Goal: Find specific page/section: Find specific page/section

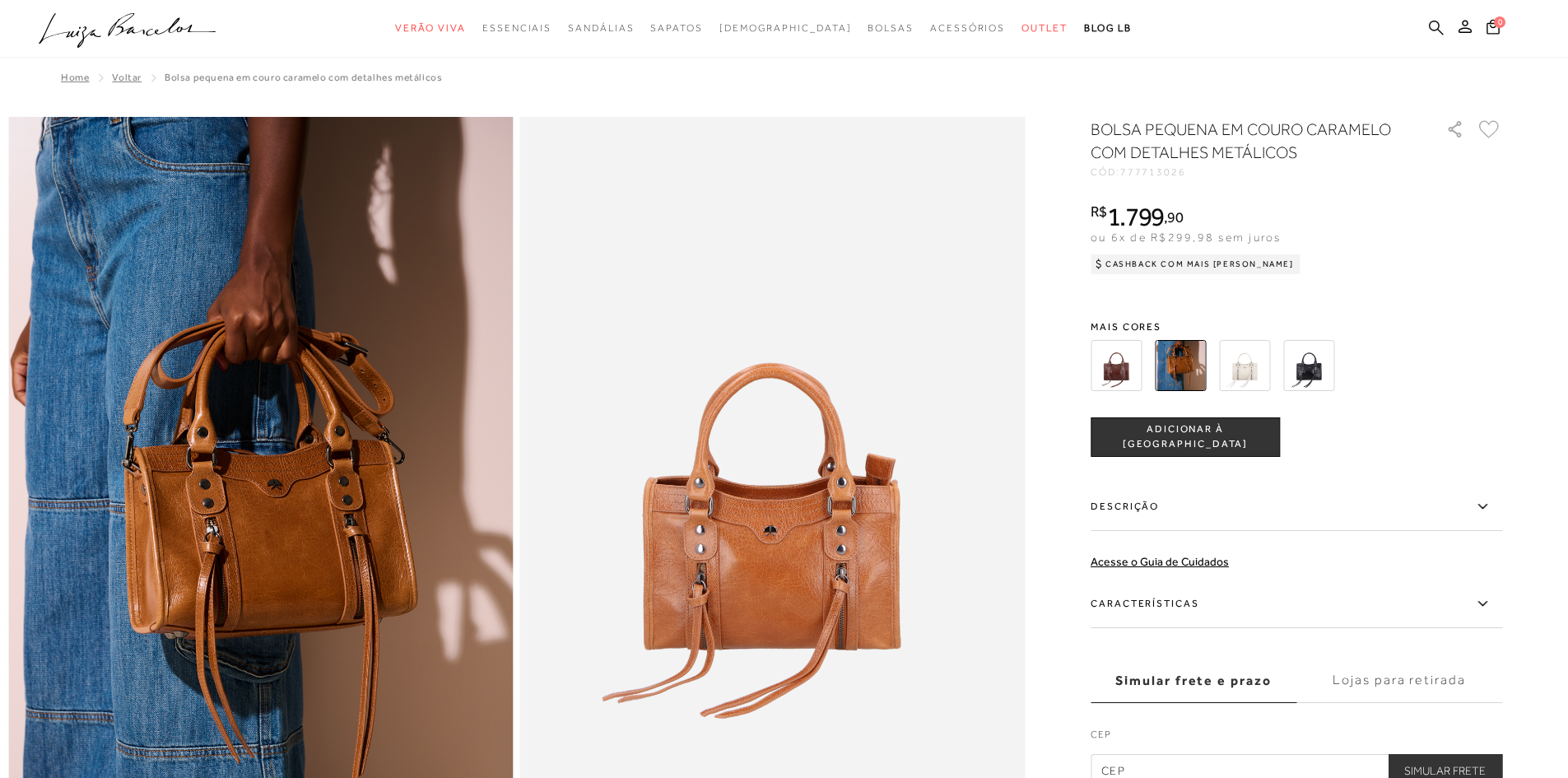
click at [1432, 21] on icon at bounding box center [1436, 27] width 15 height 15
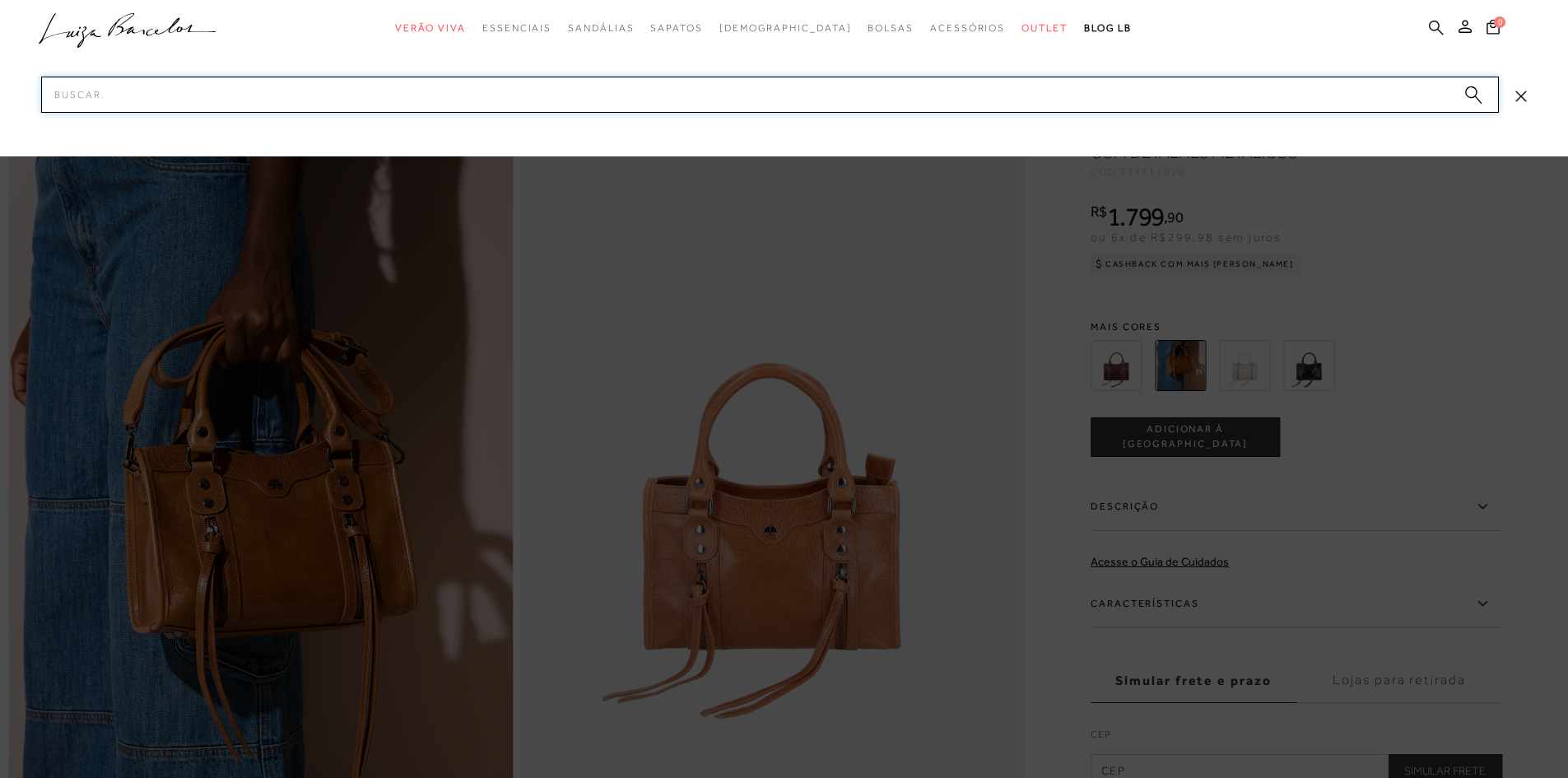
paste input "77770655"
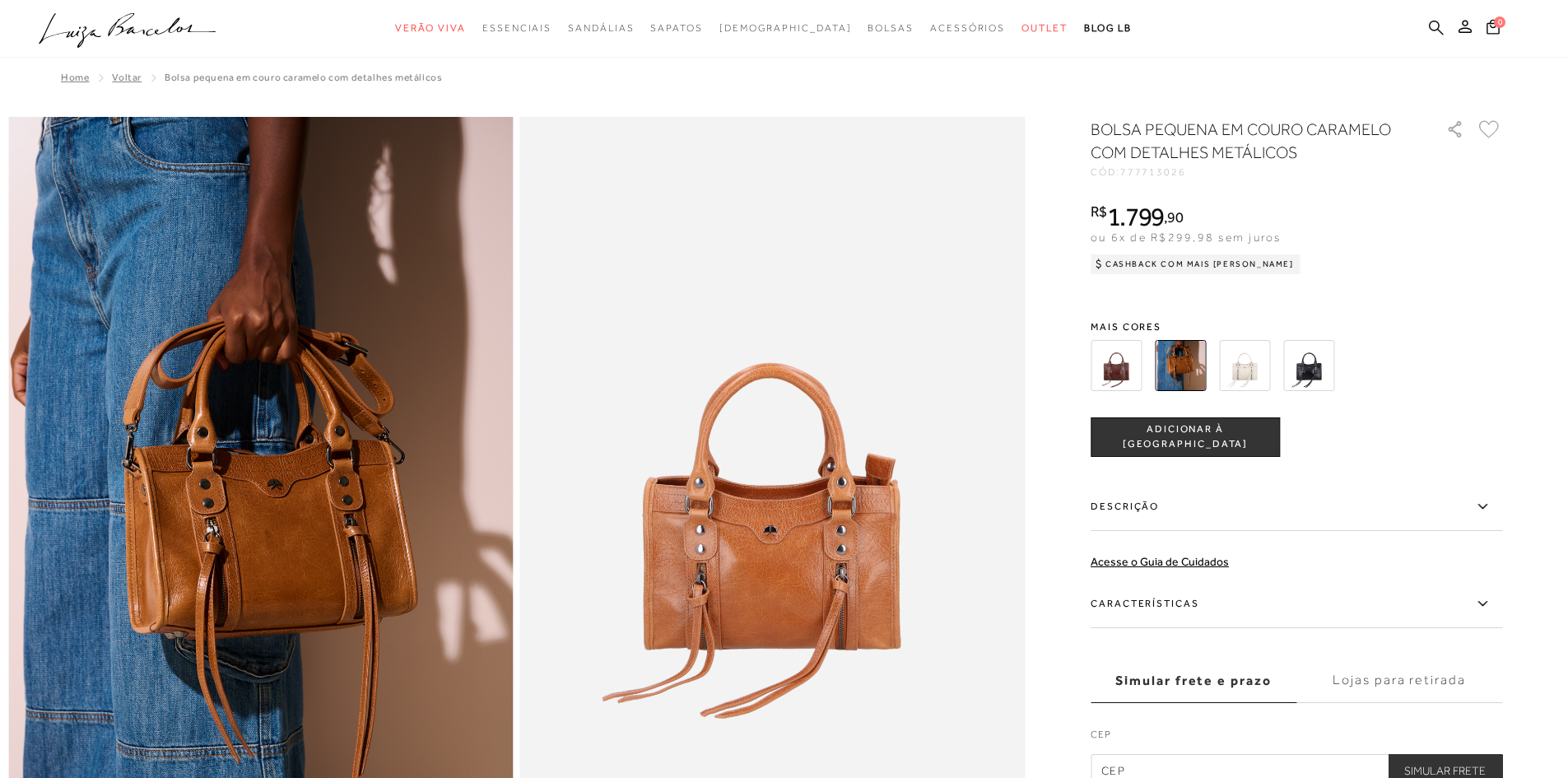
click at [1435, 30] on icon at bounding box center [1436, 27] width 15 height 15
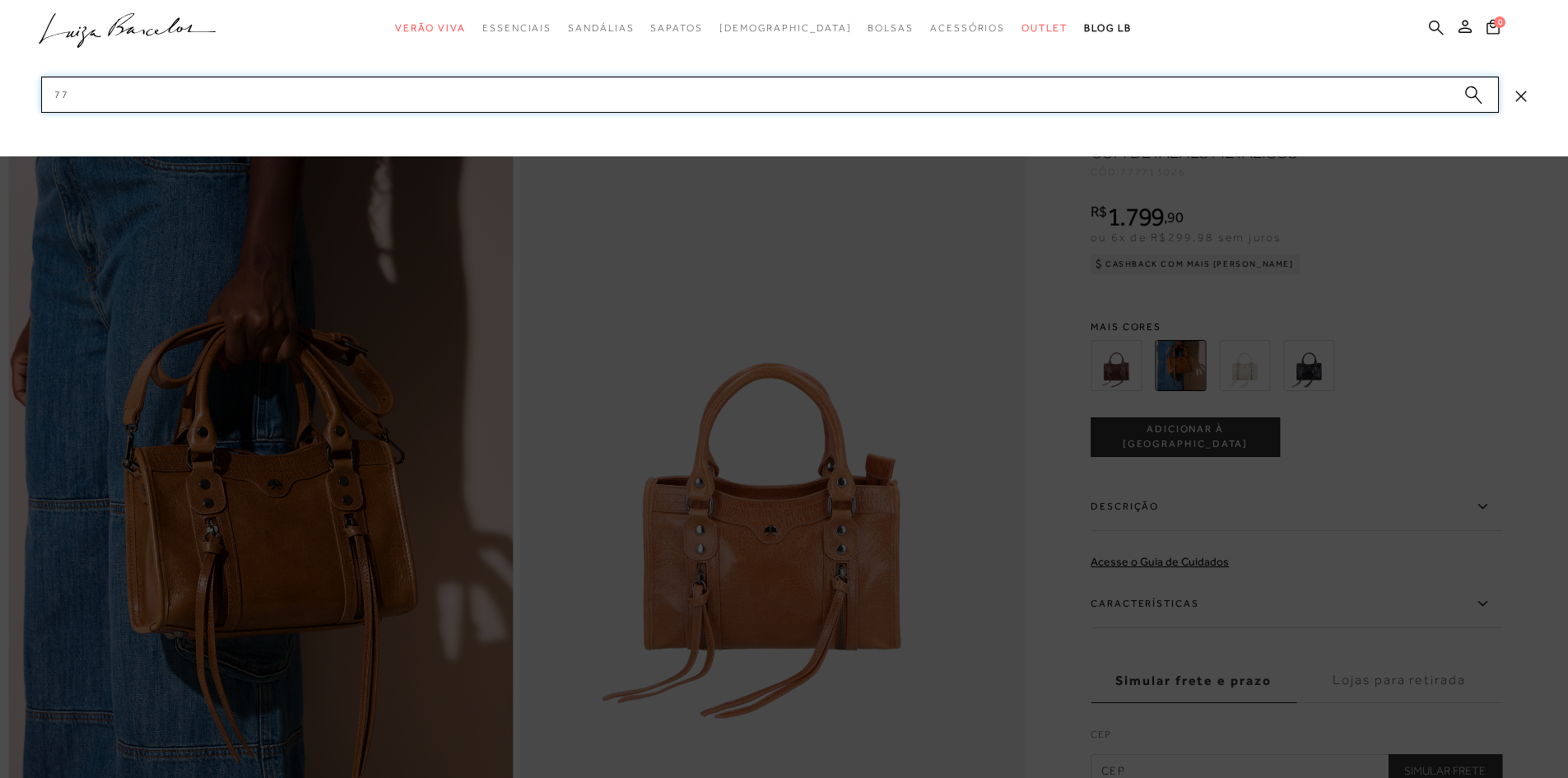
type input "7"
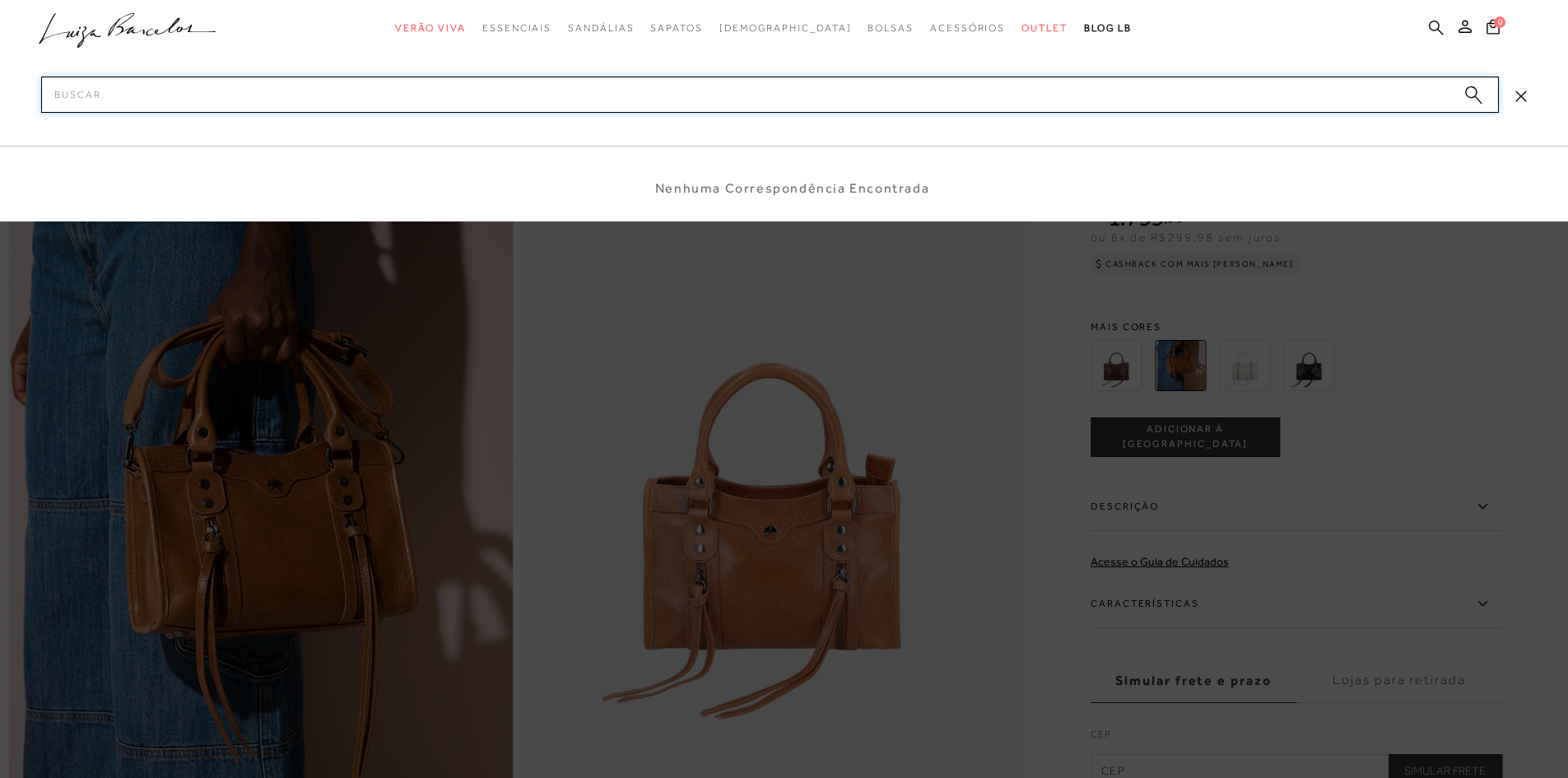
paste input "77770655"
type input "77770655"
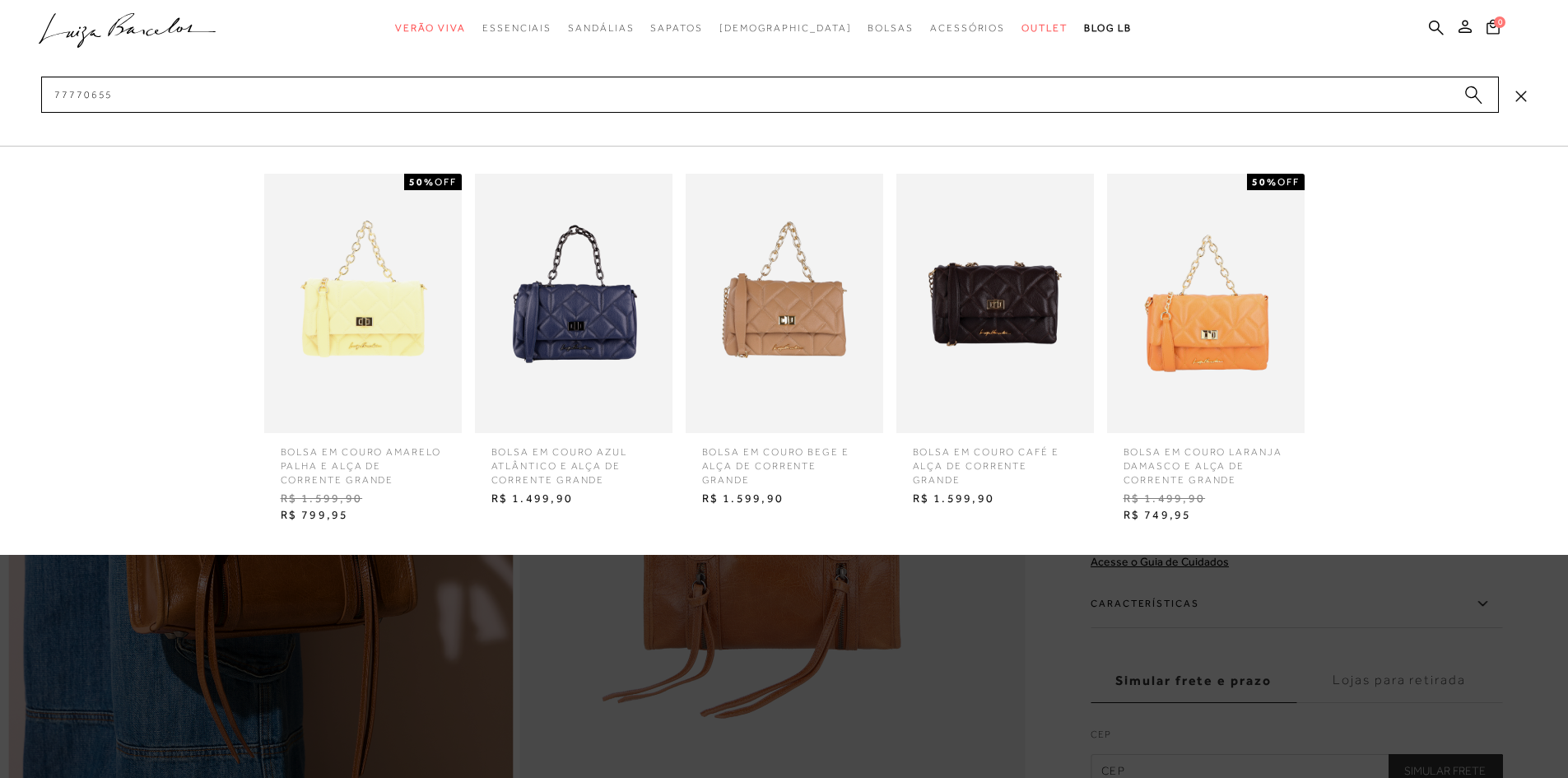
click at [846, 344] on img at bounding box center [784, 303] width 198 height 259
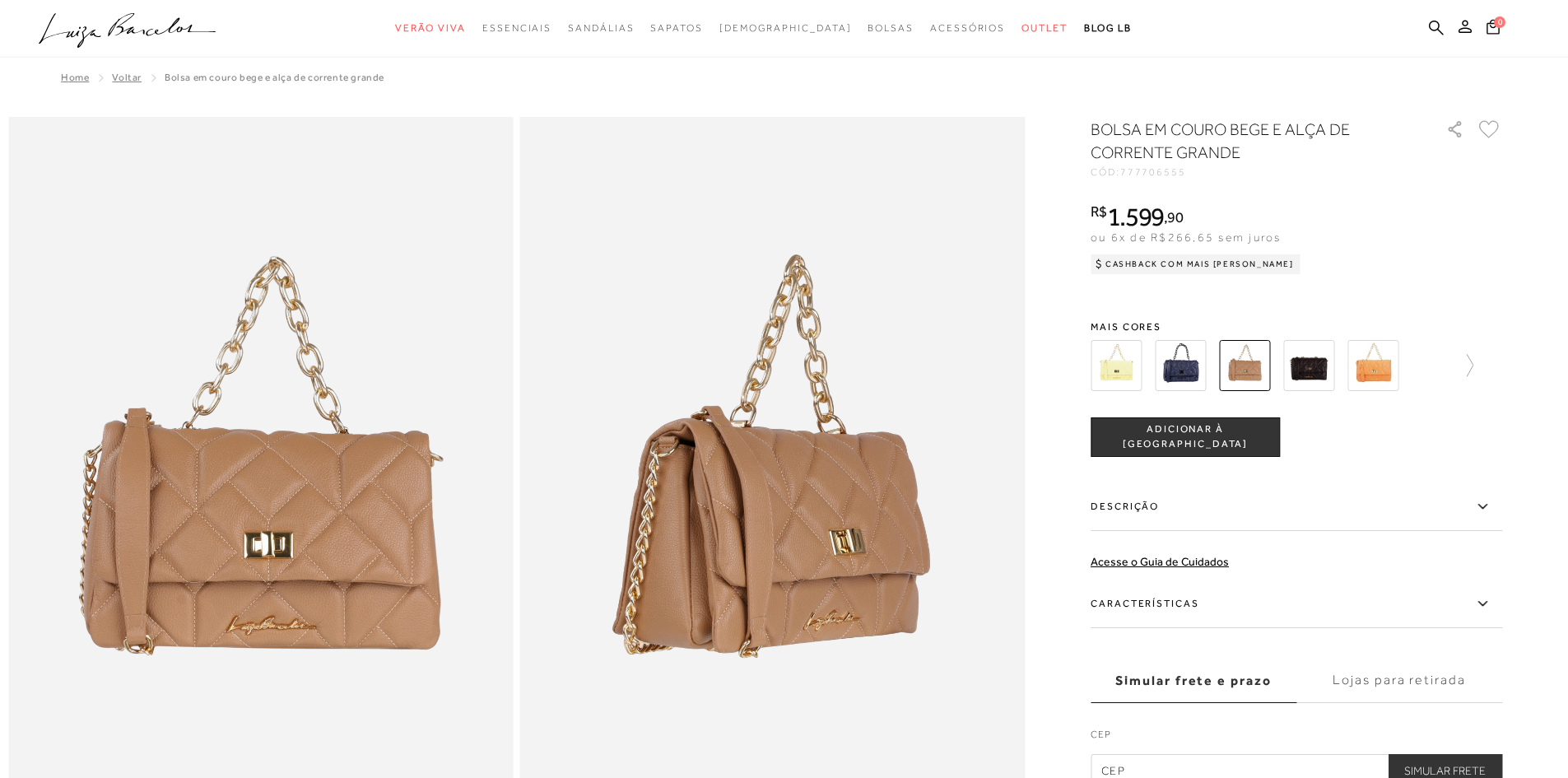
click at [1424, 25] on ul ".a{fill-rule:evenodd;} Verão Viva Em alta Favoritos das Influenciadoras Apostas…" at bounding box center [772, 28] width 1466 height 30
click at [1433, 28] on icon at bounding box center [1436, 28] width 15 height 16
click at [1435, 30] on icon at bounding box center [1436, 27] width 15 height 15
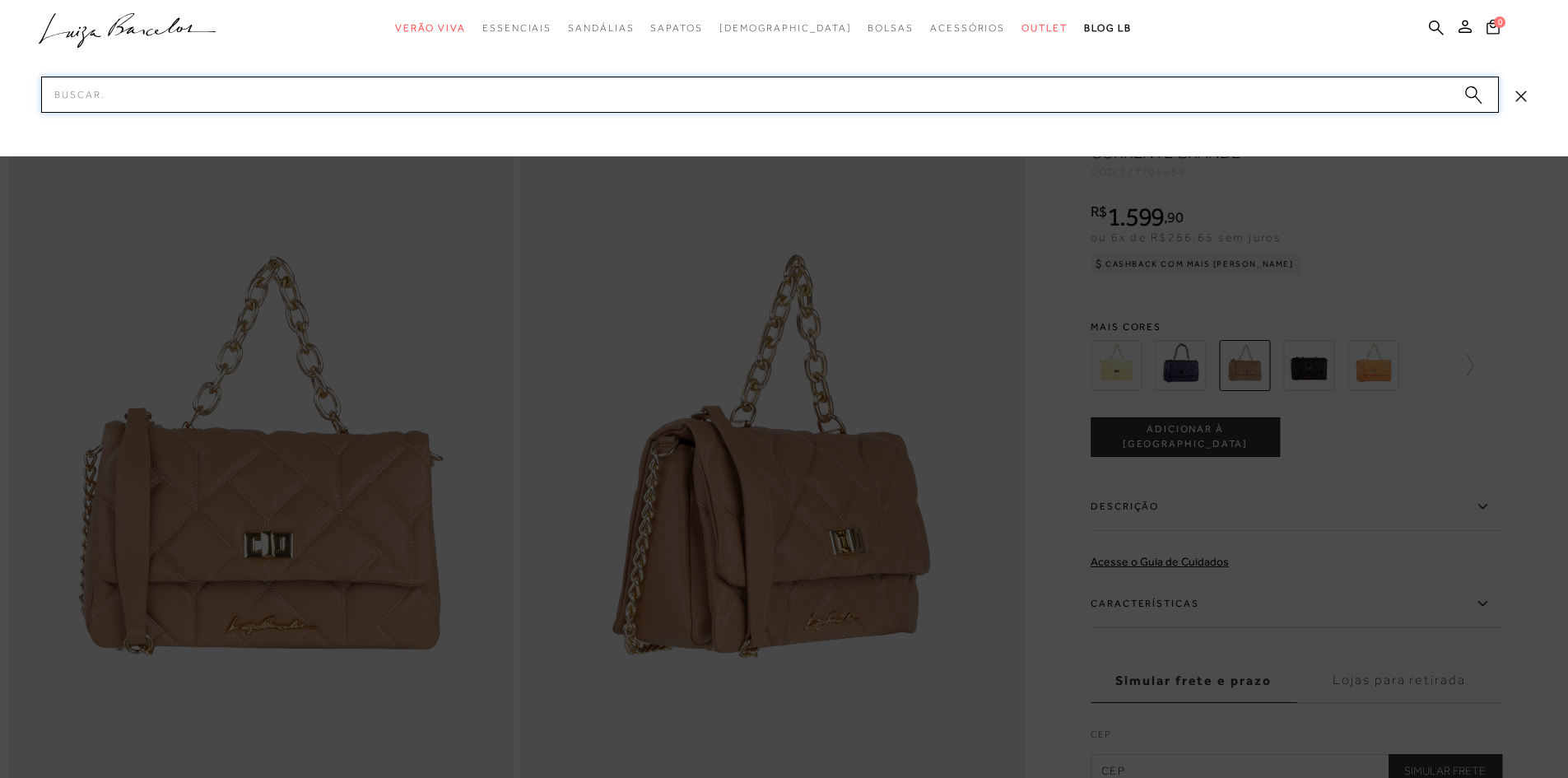
paste input "77770655"
drag, startPoint x: 86, startPoint y: 93, endPoint x: 0, endPoint y: 94, distance: 86.0
click at [0, 1] on div "categoryHeader .a{fill-rule:evenodd;} Verão Viva Em alta" at bounding box center [784, 0] width 1568 height 1
drag, startPoint x: 168, startPoint y: 96, endPoint x: 35, endPoint y: 91, distance: 133.1
click at [36, 1] on div "categoryHeader .a{fill-rule:evenodd;} Verão Viva Em alta" at bounding box center [784, 0] width 1568 height 1
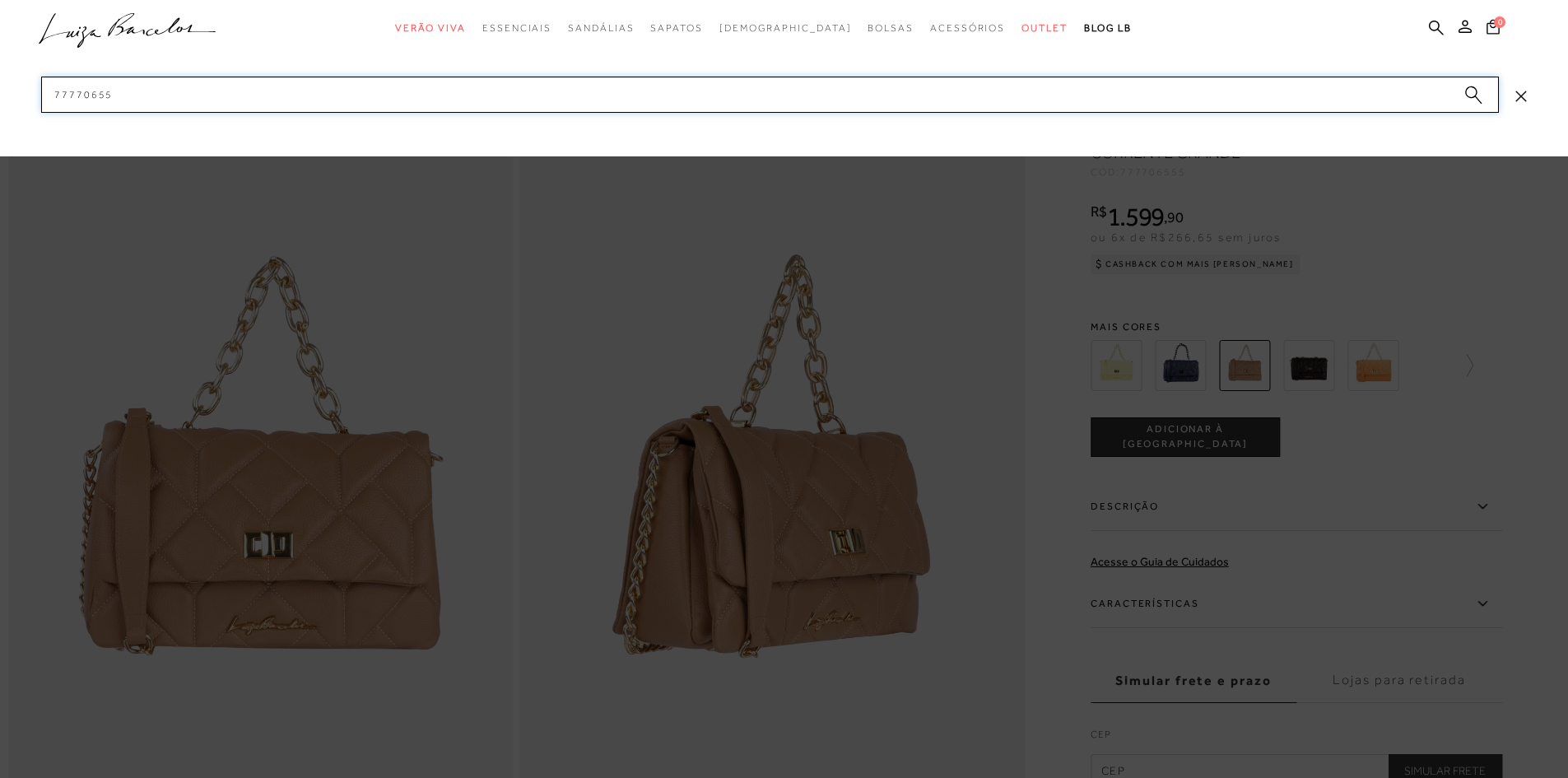
paste input "11066"
drag, startPoint x: 140, startPoint y: 97, endPoint x: 16, endPoint y: 96, distance: 124.0
click at [16, 1] on div "categoryHeader .a{fill-rule:evenodd;} Verão Viva Em alta" at bounding box center [784, 0] width 1568 height 1
paste input "13750004-"
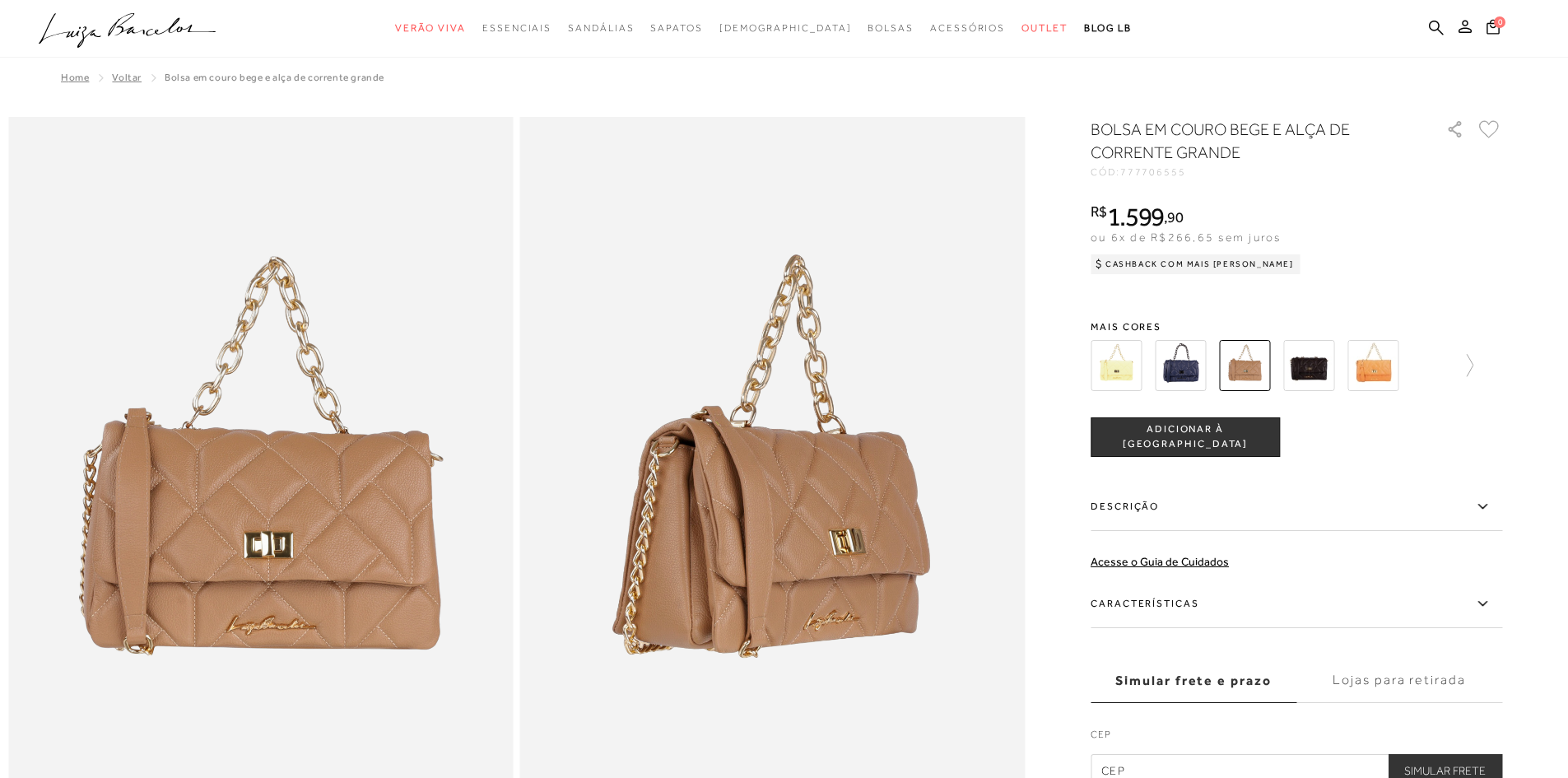
click at [1426, 30] on ul ".a{fill-rule:evenodd;} Verão Viva Em alta Favoritos das Influenciadoras Apostas…" at bounding box center [772, 28] width 1466 height 30
click at [1433, 27] on icon at bounding box center [1436, 28] width 15 height 16
click at [1434, 26] on icon at bounding box center [1436, 28] width 15 height 16
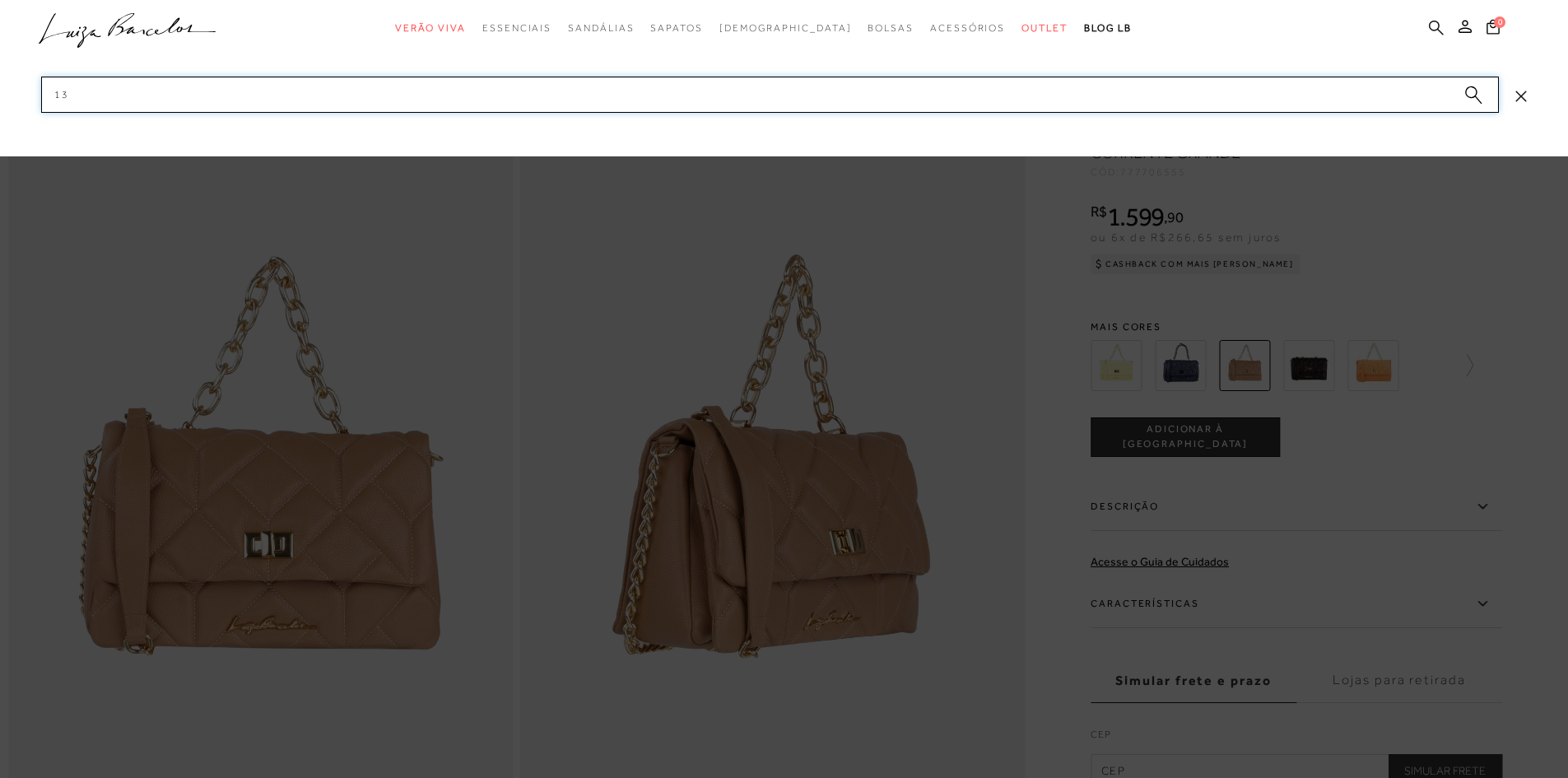
type input "1"
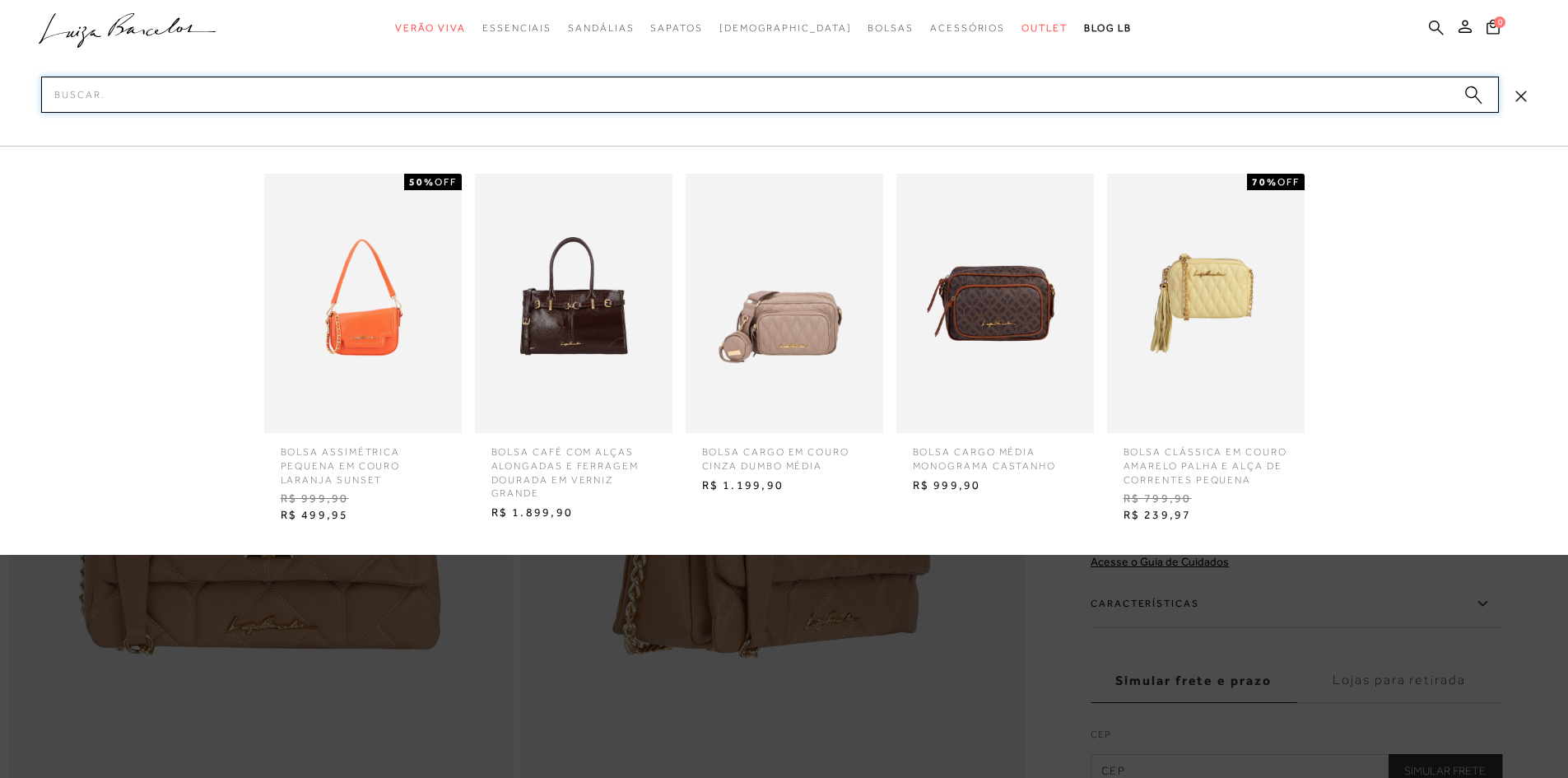
paste input "13770004"
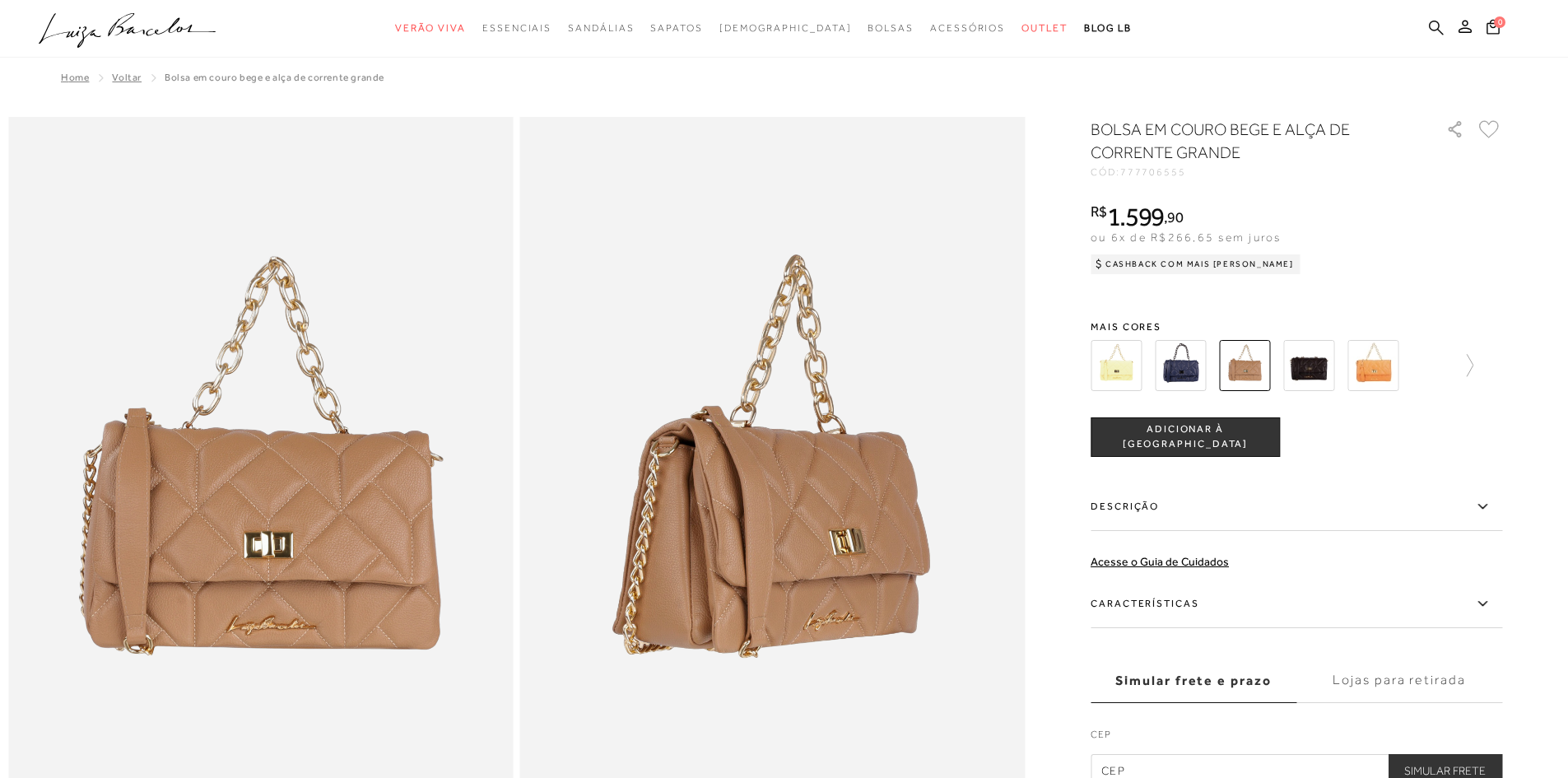
click at [1435, 26] on icon at bounding box center [1436, 28] width 15 height 16
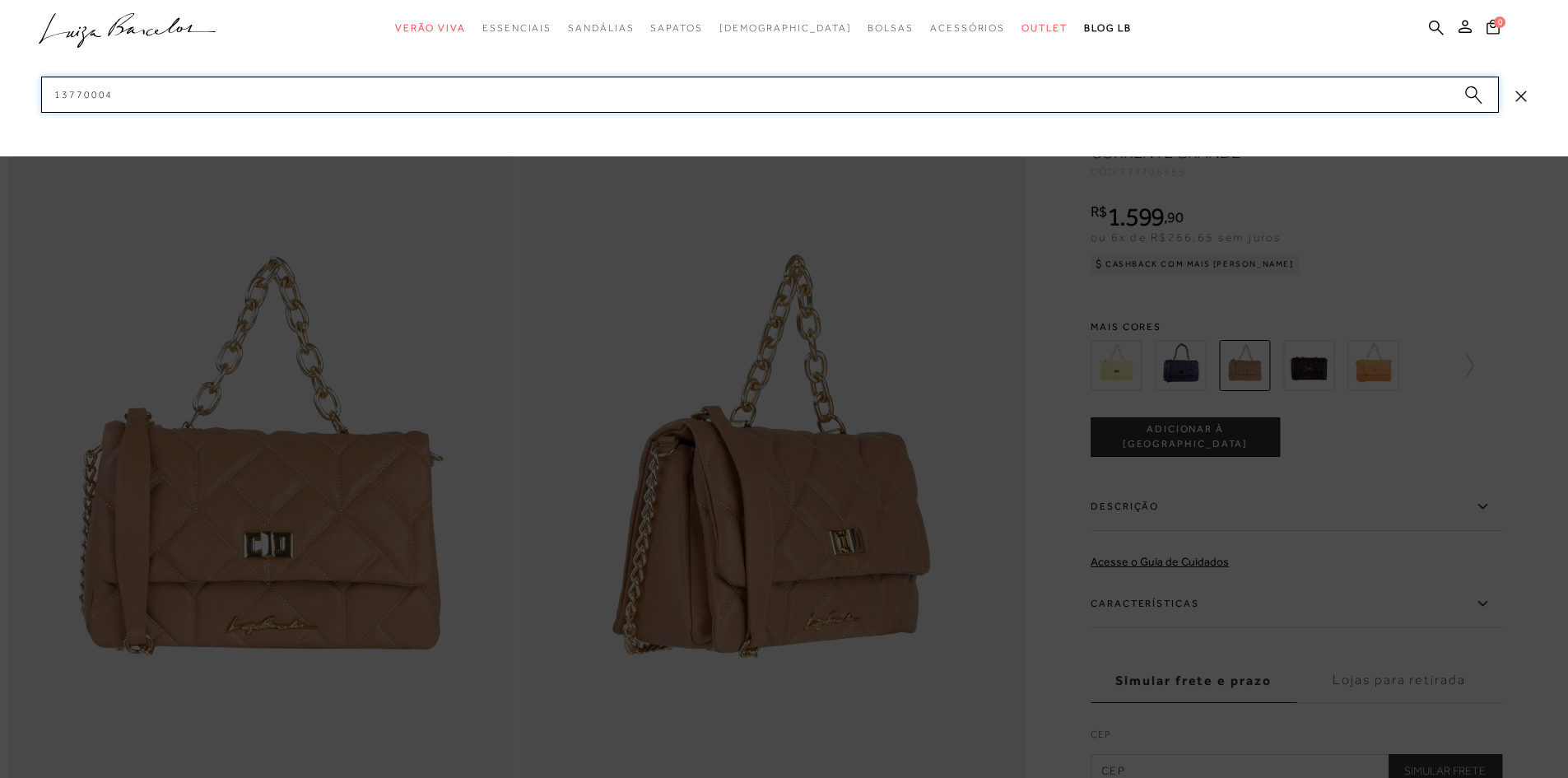
drag, startPoint x: 161, startPoint y: 88, endPoint x: 59, endPoint y: 111, distance: 104.6
click at [59, 111] on input "13770004" at bounding box center [770, 95] width 1458 height 36
paste input "13790006"
drag, startPoint x: 181, startPoint y: 95, endPoint x: 0, endPoint y: 92, distance: 181.0
click at [0, 1] on div "categoryHeader .a{fill-rule:evenodd;} Verão Viva Em alta" at bounding box center [784, 0] width 1568 height 1
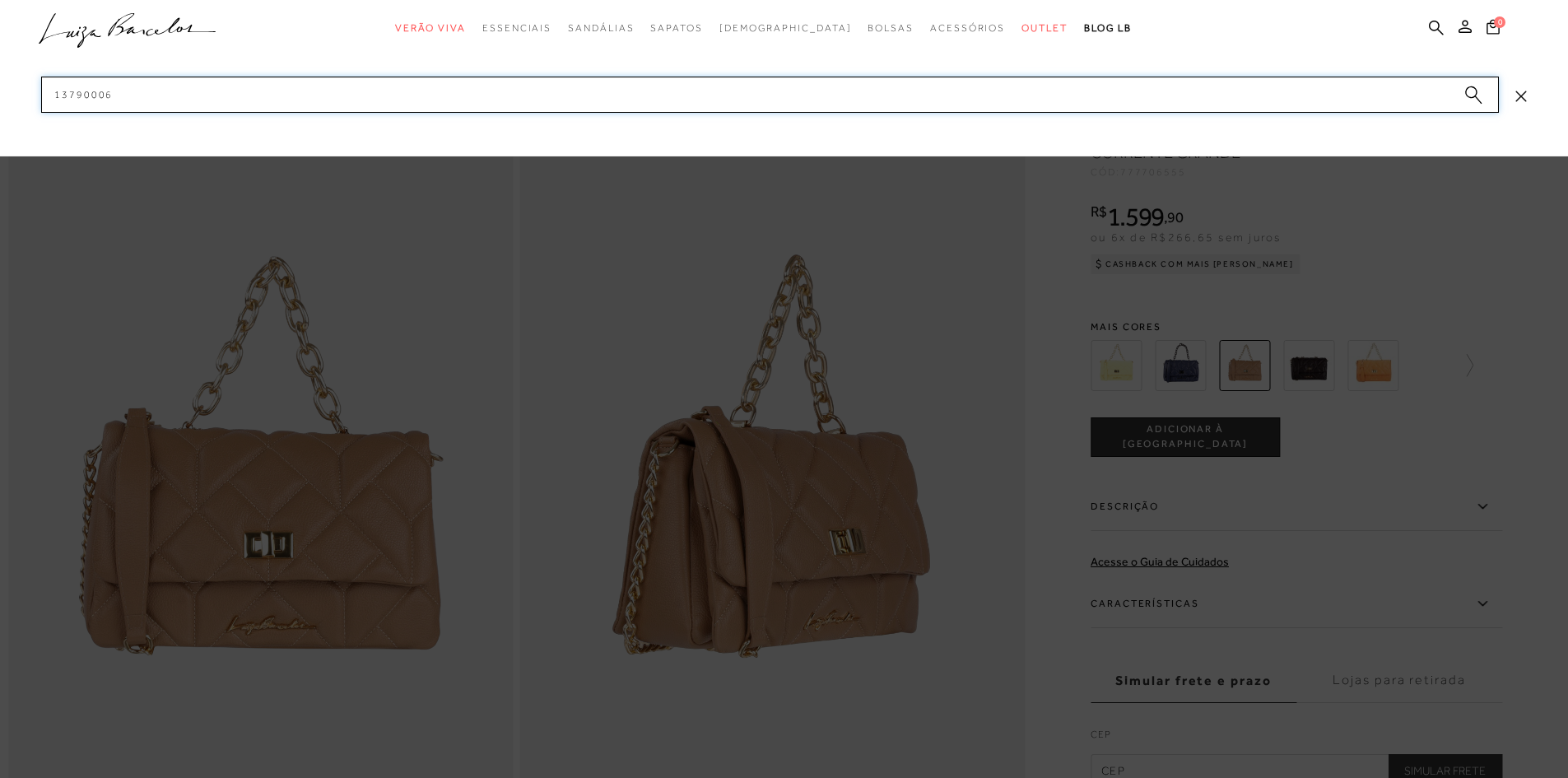
paste input "77771104"
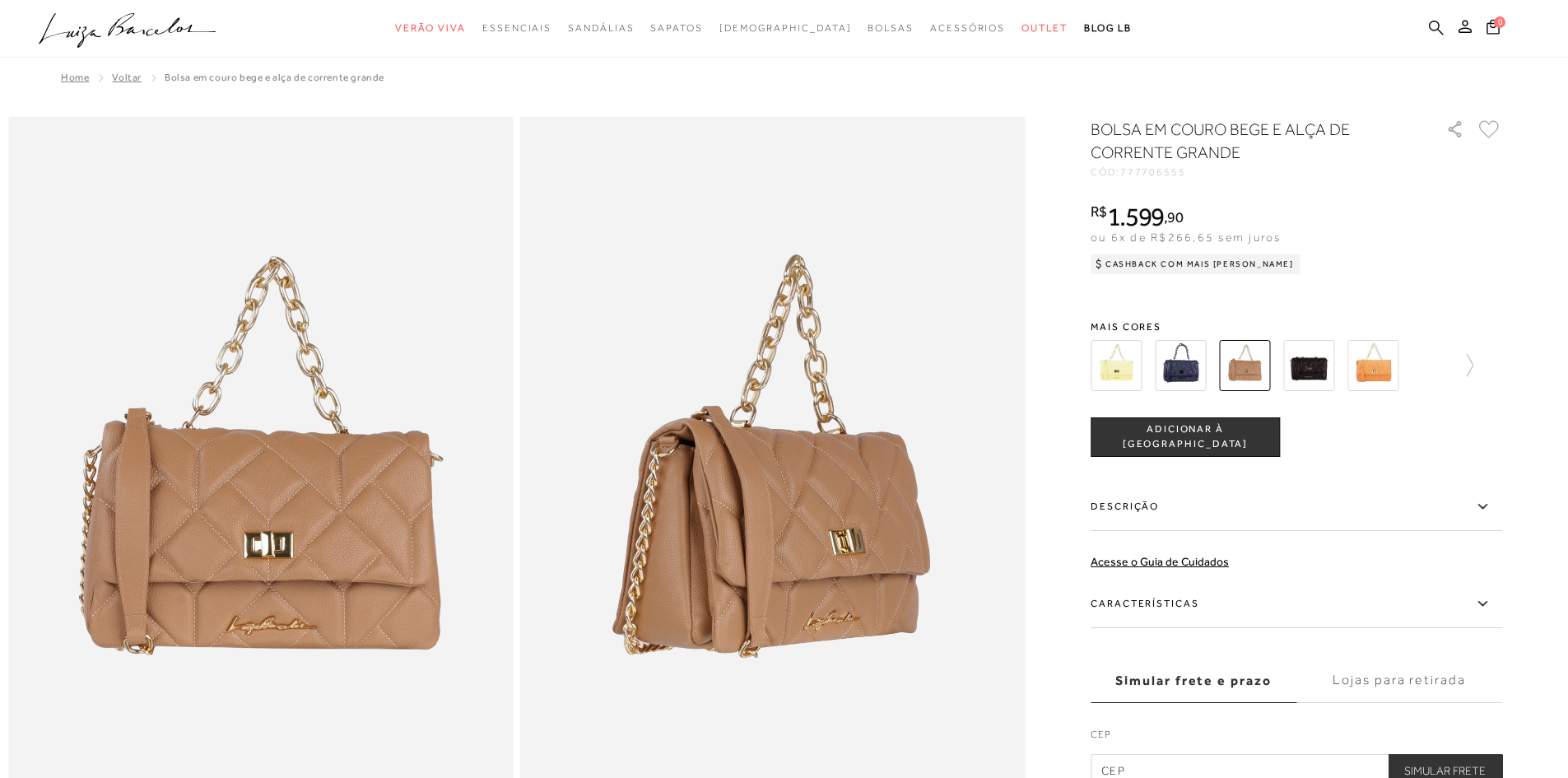
click at [1429, 29] on icon at bounding box center [1436, 28] width 15 height 16
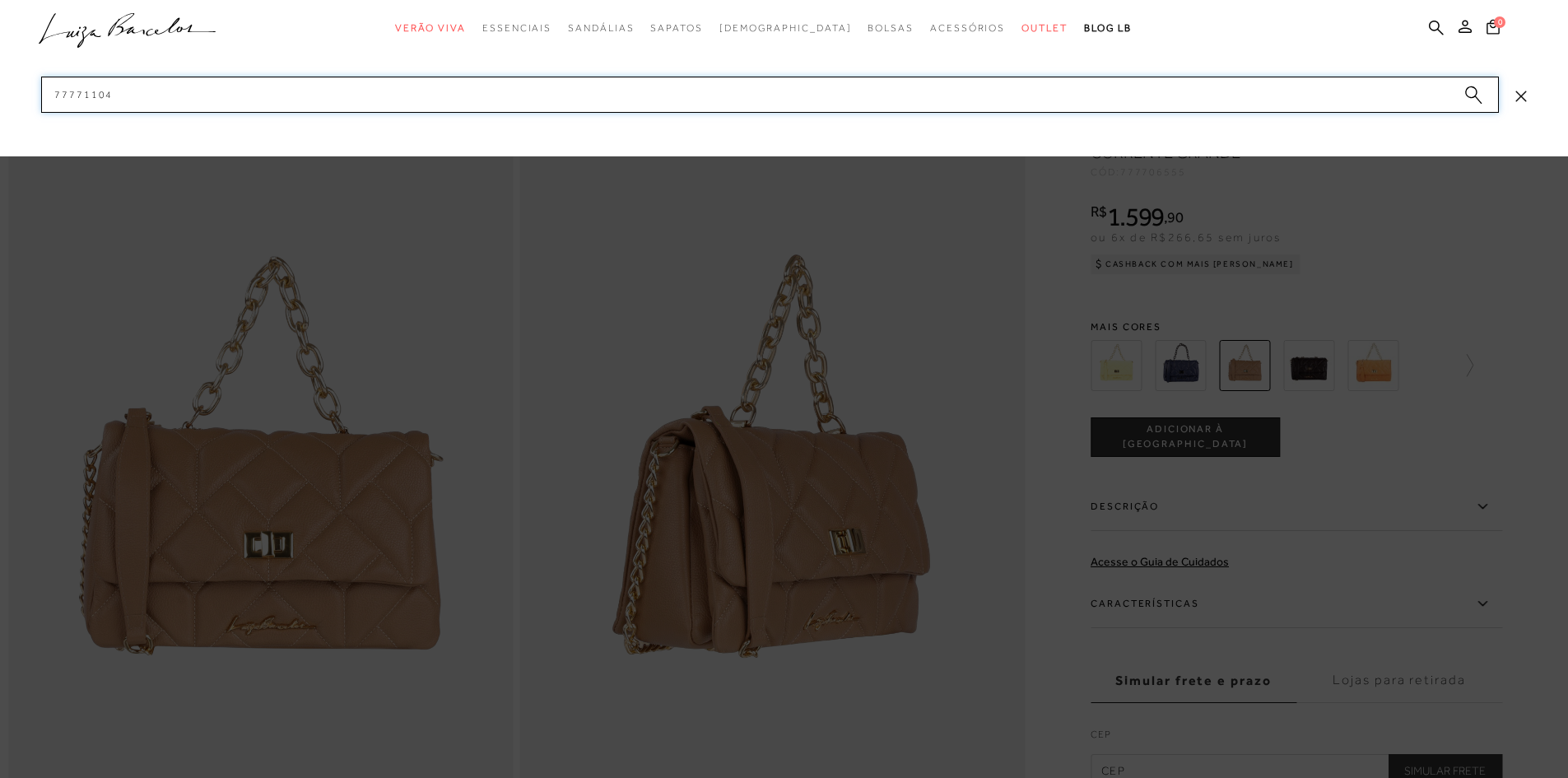
drag, startPoint x: 119, startPoint y: 100, endPoint x: 57, endPoint y: 96, distance: 62.1
click at [57, 96] on input "77771104" at bounding box center [770, 95] width 1458 height 36
paste input "13470018"
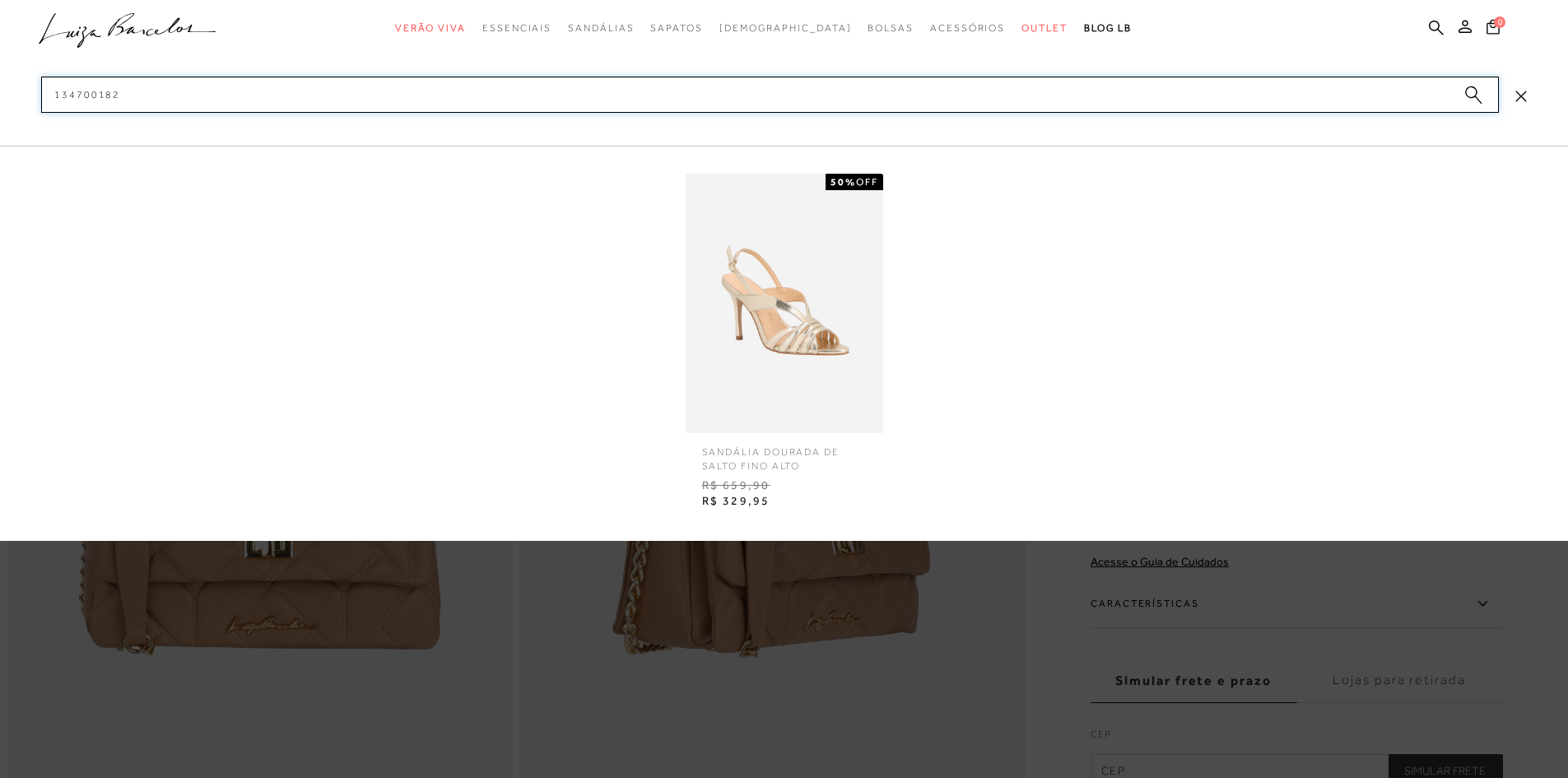
type input "134700182"
